Goal: Transaction & Acquisition: Purchase product/service

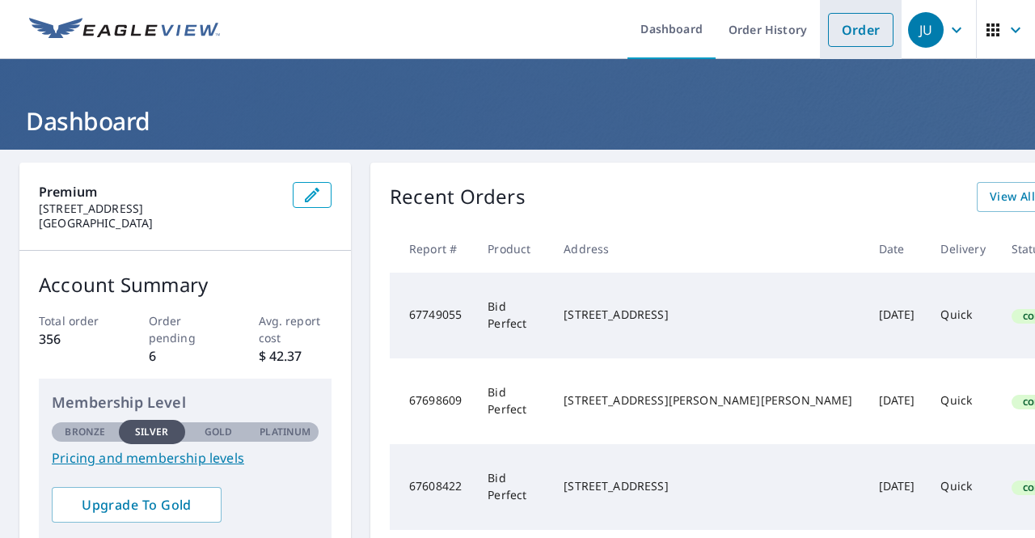
click at [848, 33] on link "Order" at bounding box center [861, 30] width 66 height 34
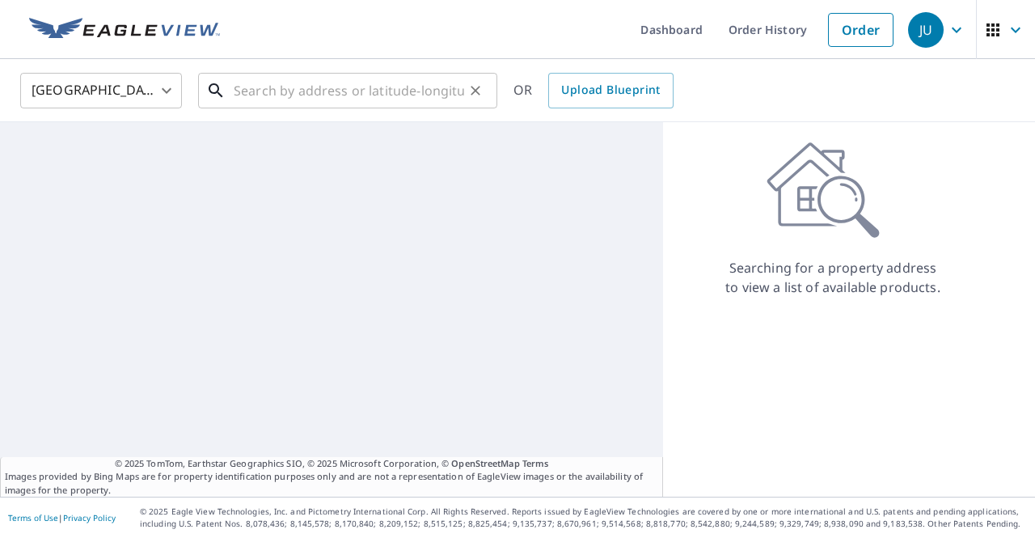
click at [315, 95] on input "text" at bounding box center [349, 90] width 231 height 45
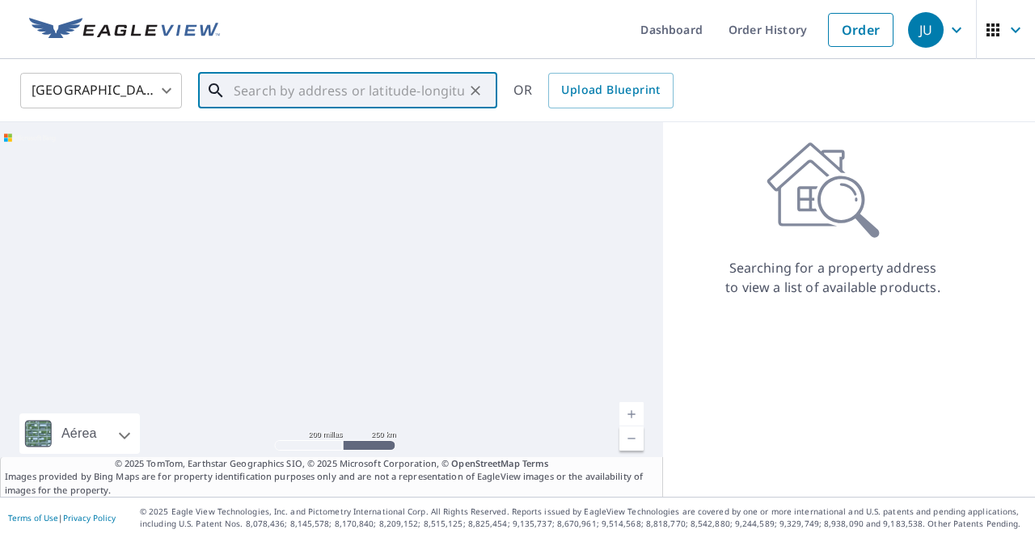
paste input "[STREET_ADDRESS]"
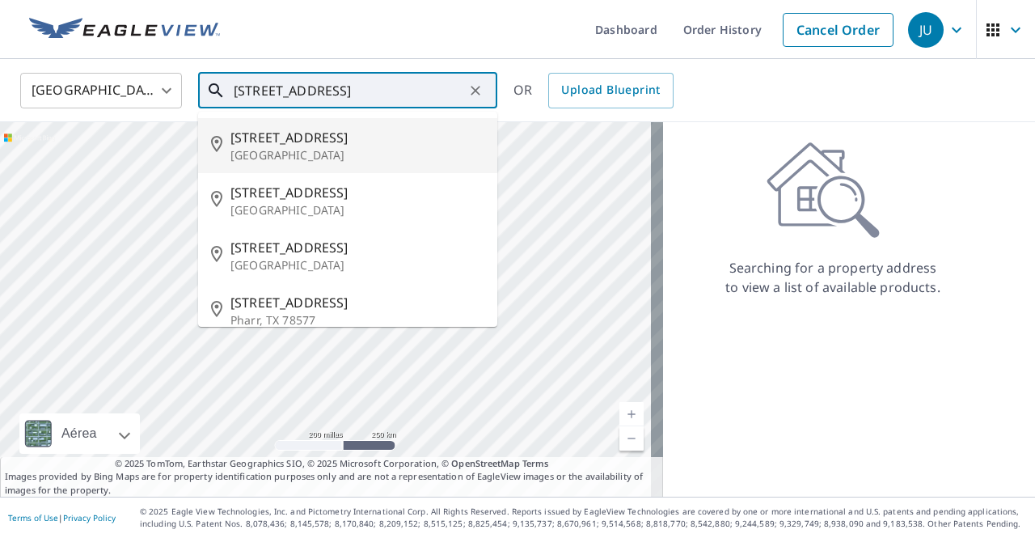
scroll to position [73, 0]
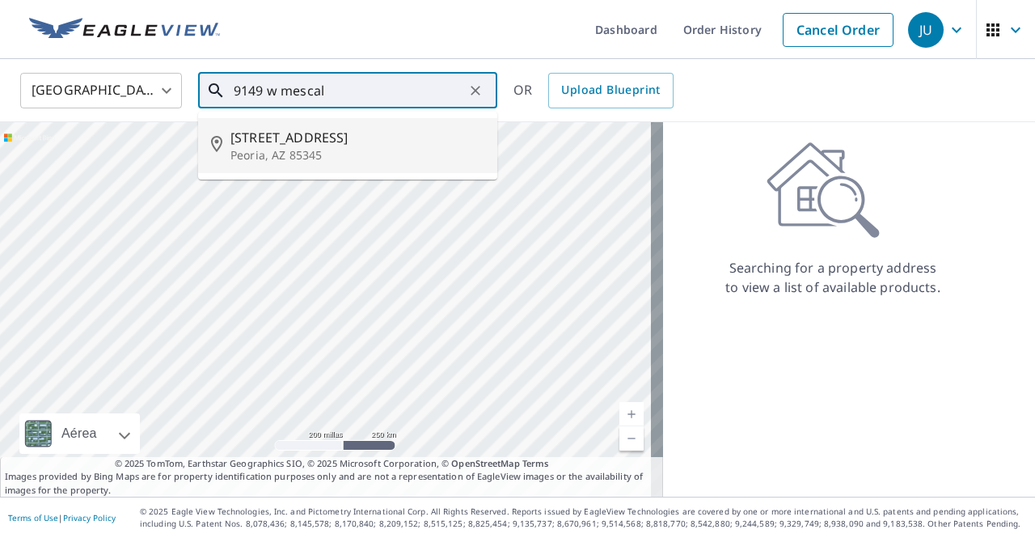
click at [288, 156] on p "Peoria, AZ 85345" at bounding box center [358, 155] width 254 height 16
type input "[STREET_ADDRESS]"
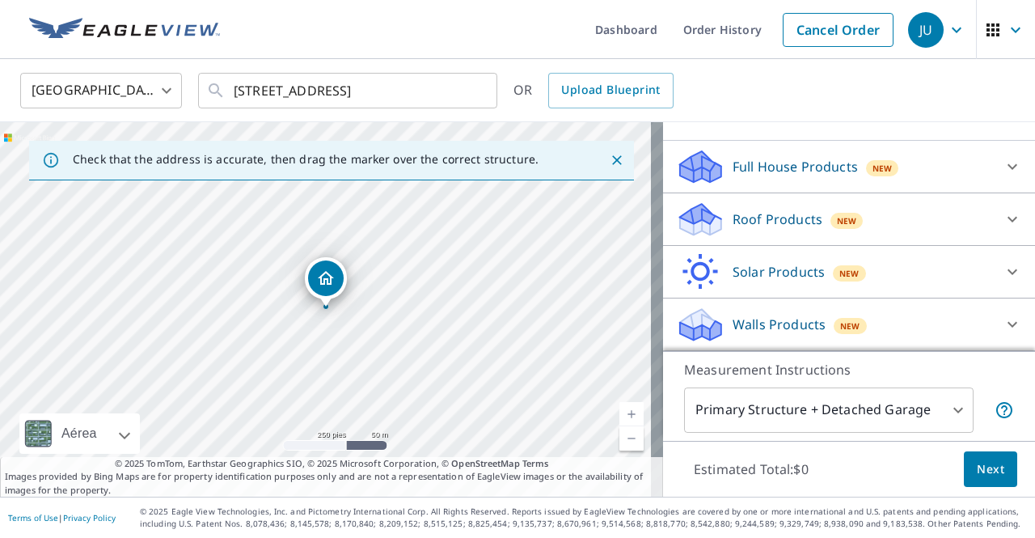
scroll to position [146, 0]
click at [1010, 271] on div "Solar Products New Inform Essentials+ $63.25 Inform Advanced $79 TrueDesign for…" at bounding box center [849, 274] width 372 height 53
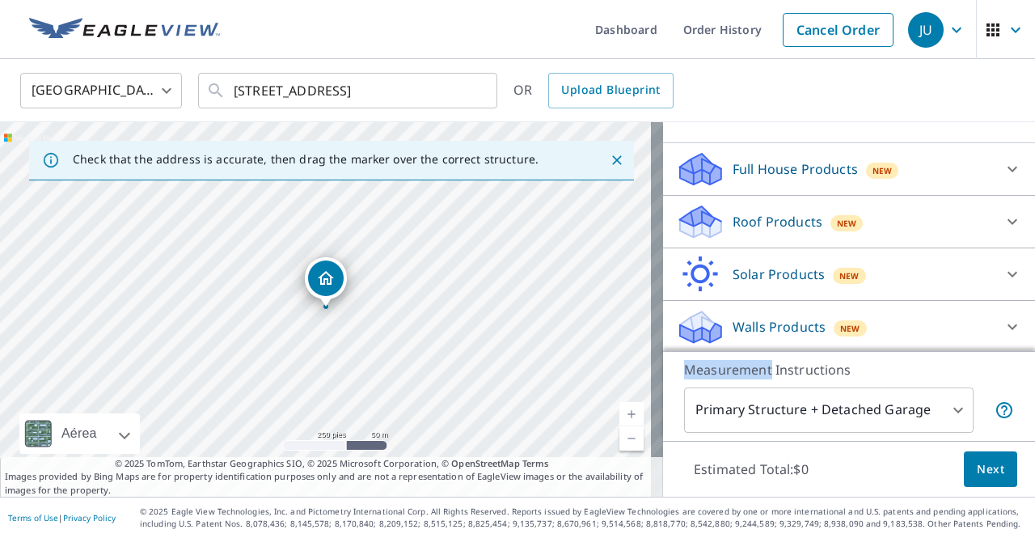
drag, startPoint x: 1021, startPoint y: 169, endPoint x: 1010, endPoint y: 294, distance: 125.0
click at [1010, 294] on div "PROPERTY TYPE Residential Commercial Multi-Family This is a complex BUILDING ID…" at bounding box center [849, 236] width 372 height 229
click at [916, 222] on div "Roof Products New" at bounding box center [834, 222] width 317 height 38
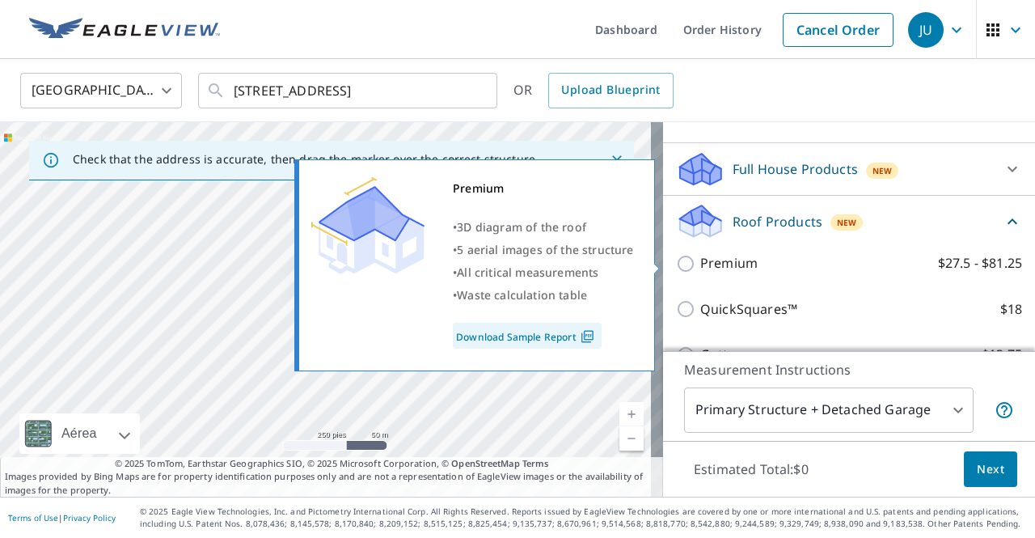
click at [794, 261] on label "Premium $27.5 - $81.25" at bounding box center [862, 263] width 322 height 20
click at [701, 261] on input "Premium $27.5 - $81.25" at bounding box center [688, 263] width 24 height 19
checkbox input "true"
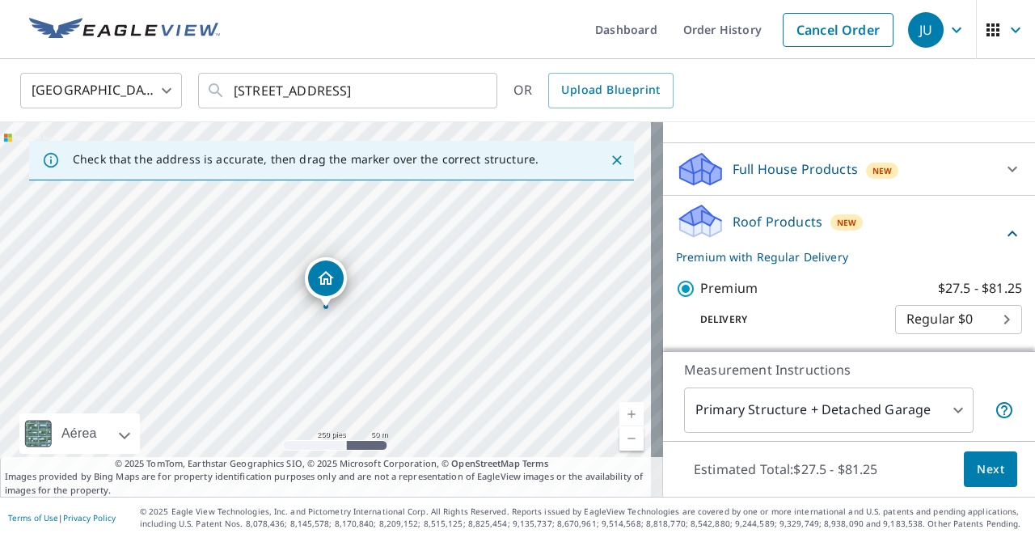
click at [987, 470] on span "Next" at bounding box center [991, 469] width 28 height 20
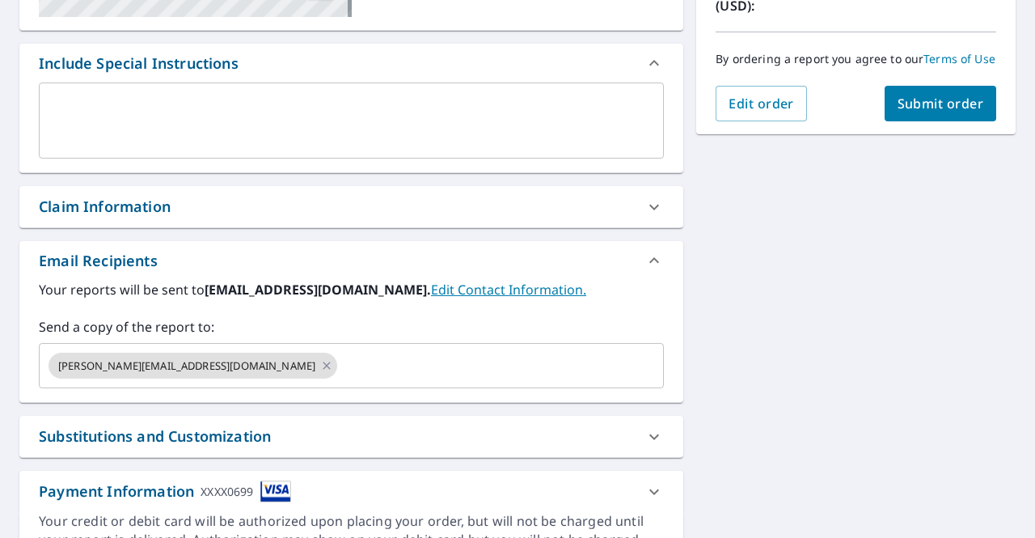
scroll to position [404, 0]
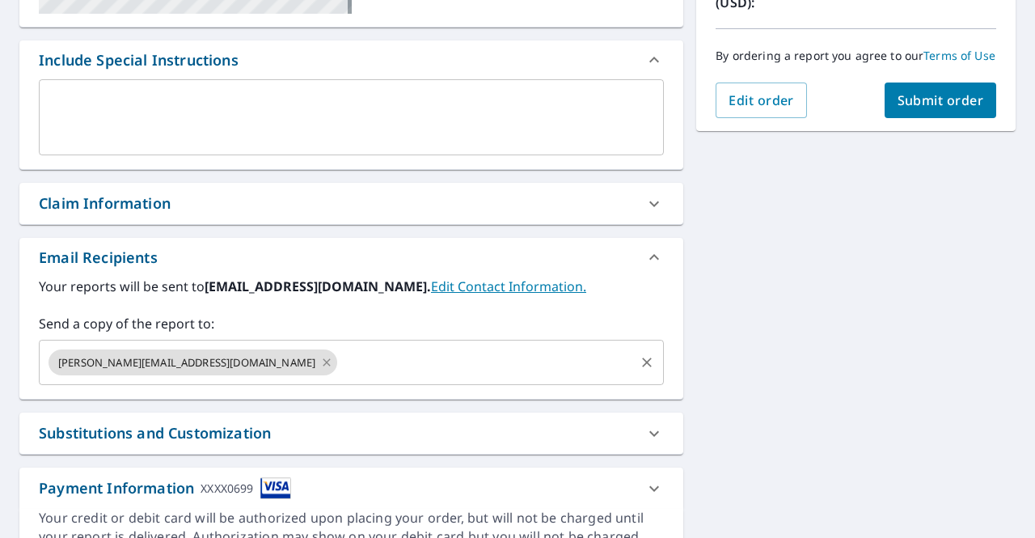
click at [320, 366] on icon at bounding box center [326, 362] width 13 height 18
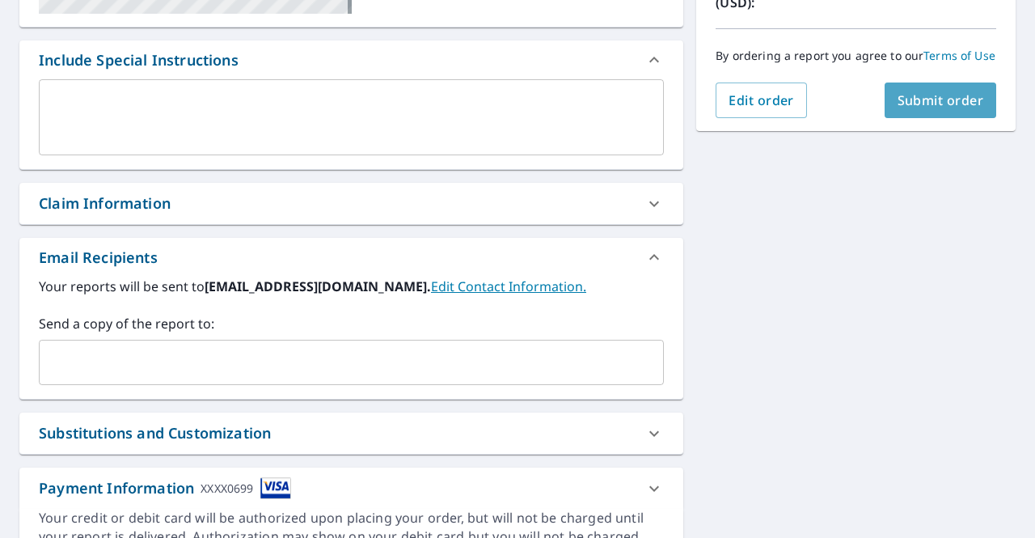
click at [930, 108] on span "Submit order" at bounding box center [941, 100] width 87 height 18
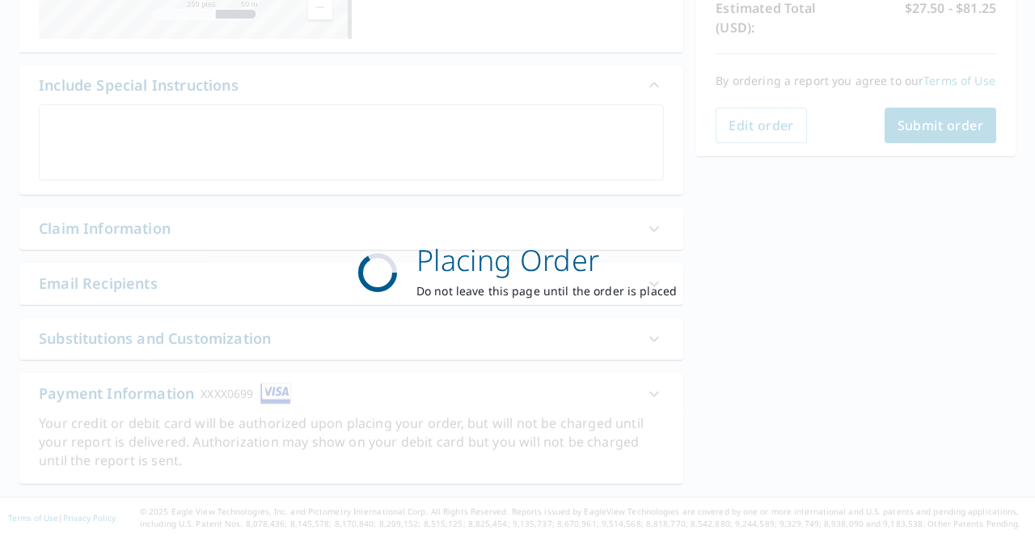
scroll to position [377, 0]
